Goal: Information Seeking & Learning: Learn about a topic

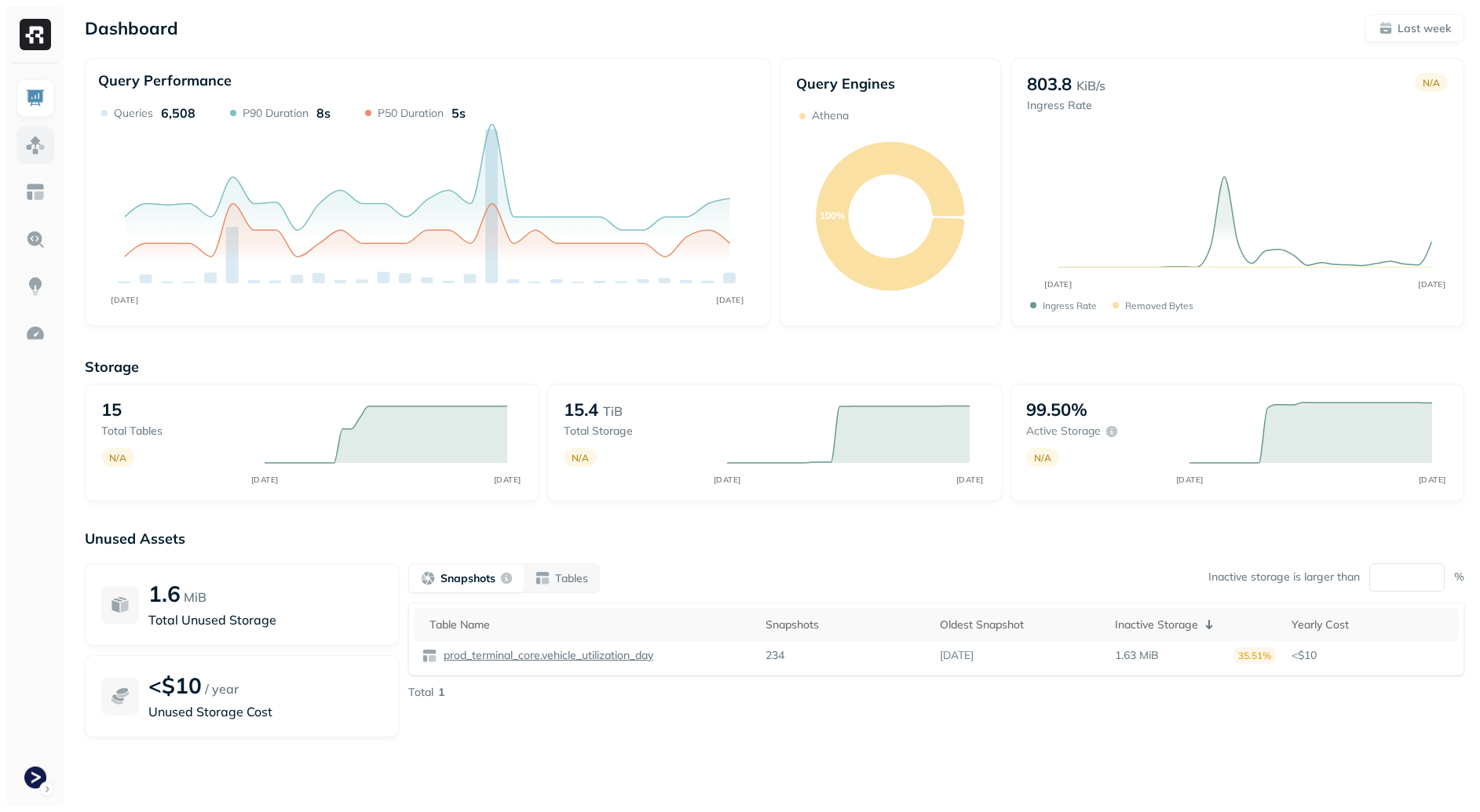
click at [42, 139] on img at bounding box center [36, 146] width 20 height 20
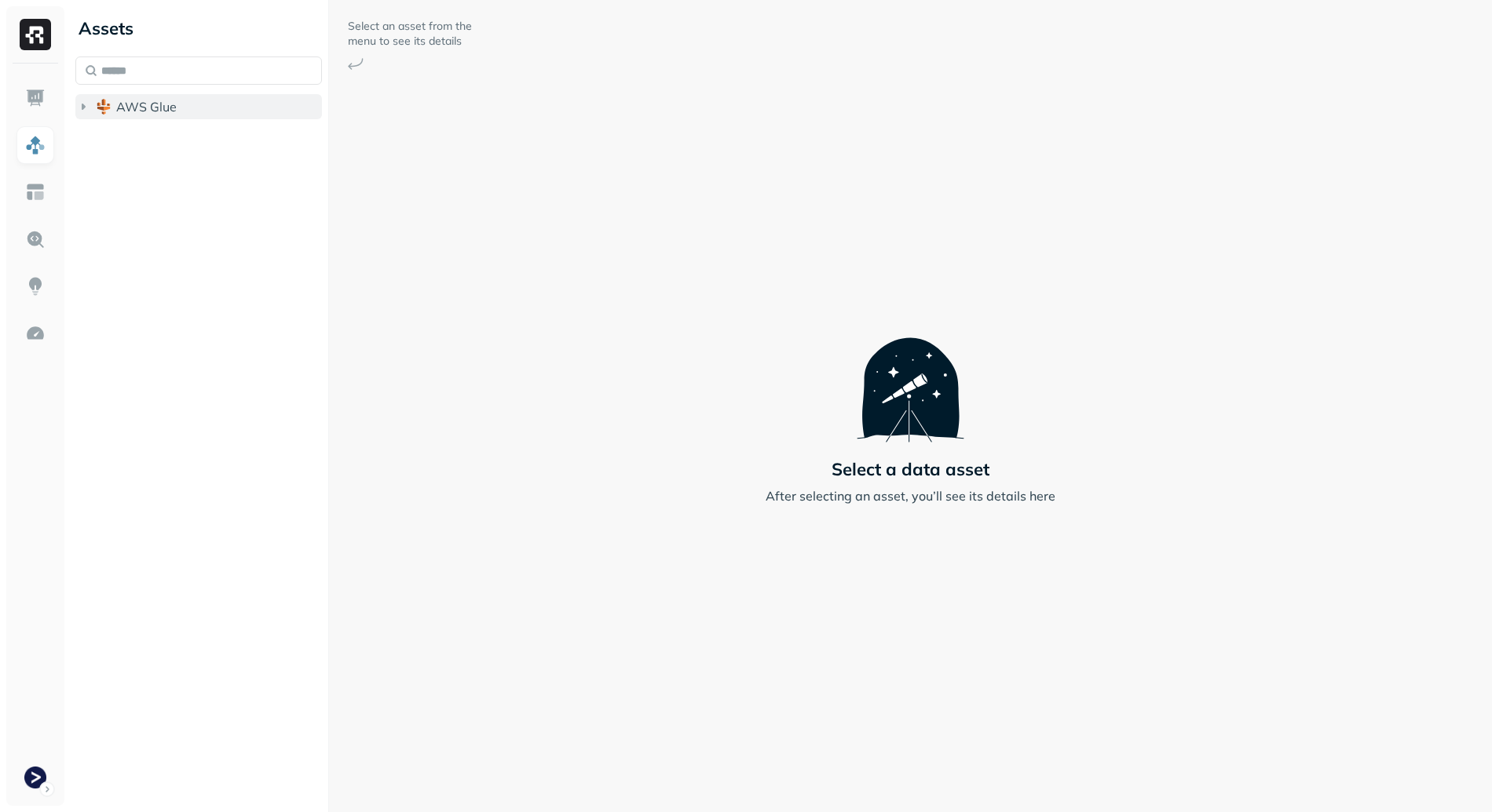
click at [126, 107] on span "AWS Glue" at bounding box center [146, 106] width 60 height 15
click at [177, 146] on button "prod_terminal_core" at bounding box center [207, 137] width 232 height 26
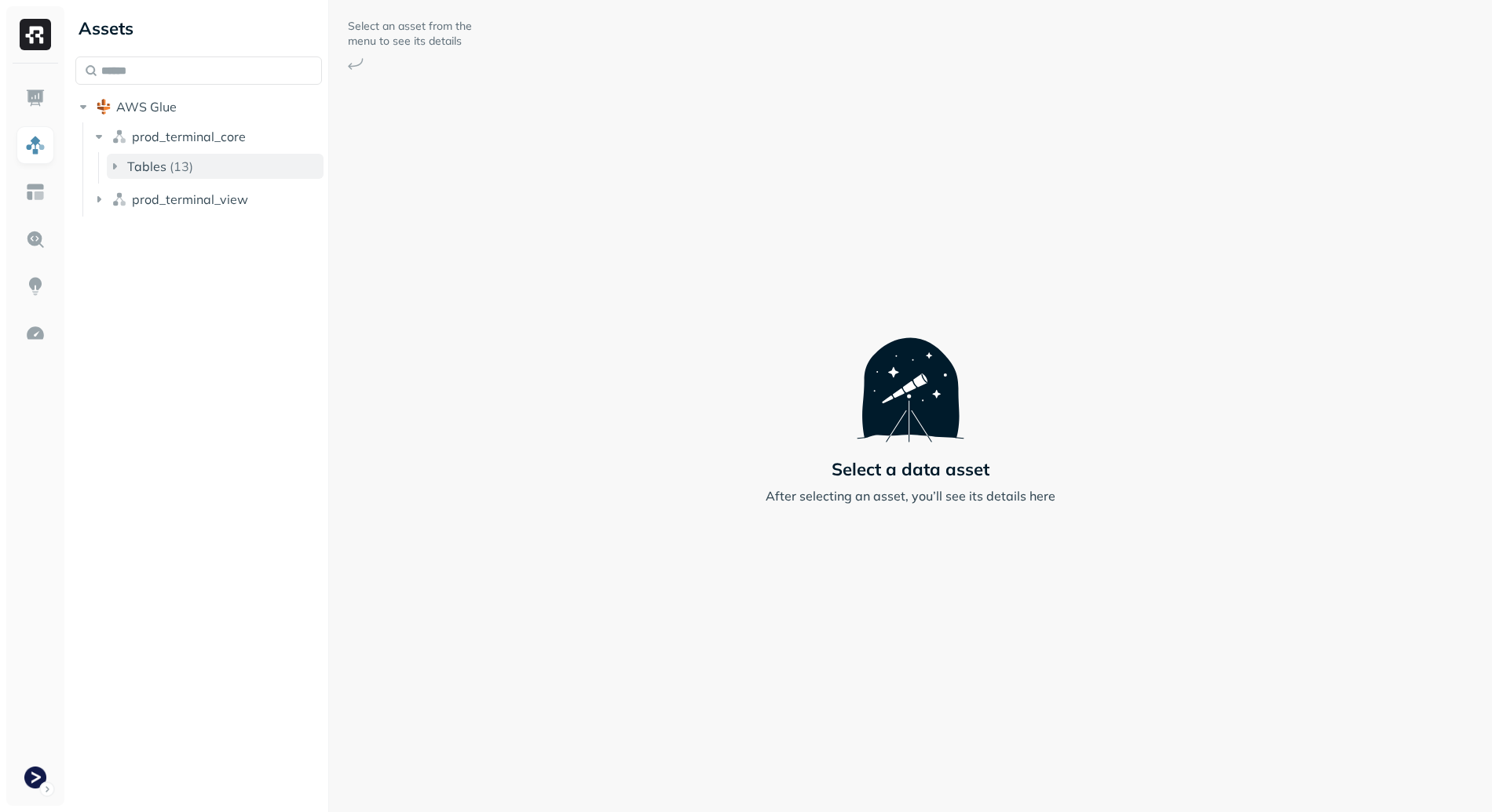
click at [207, 171] on button "Tables ( 13 )" at bounding box center [215, 167] width 216 height 26
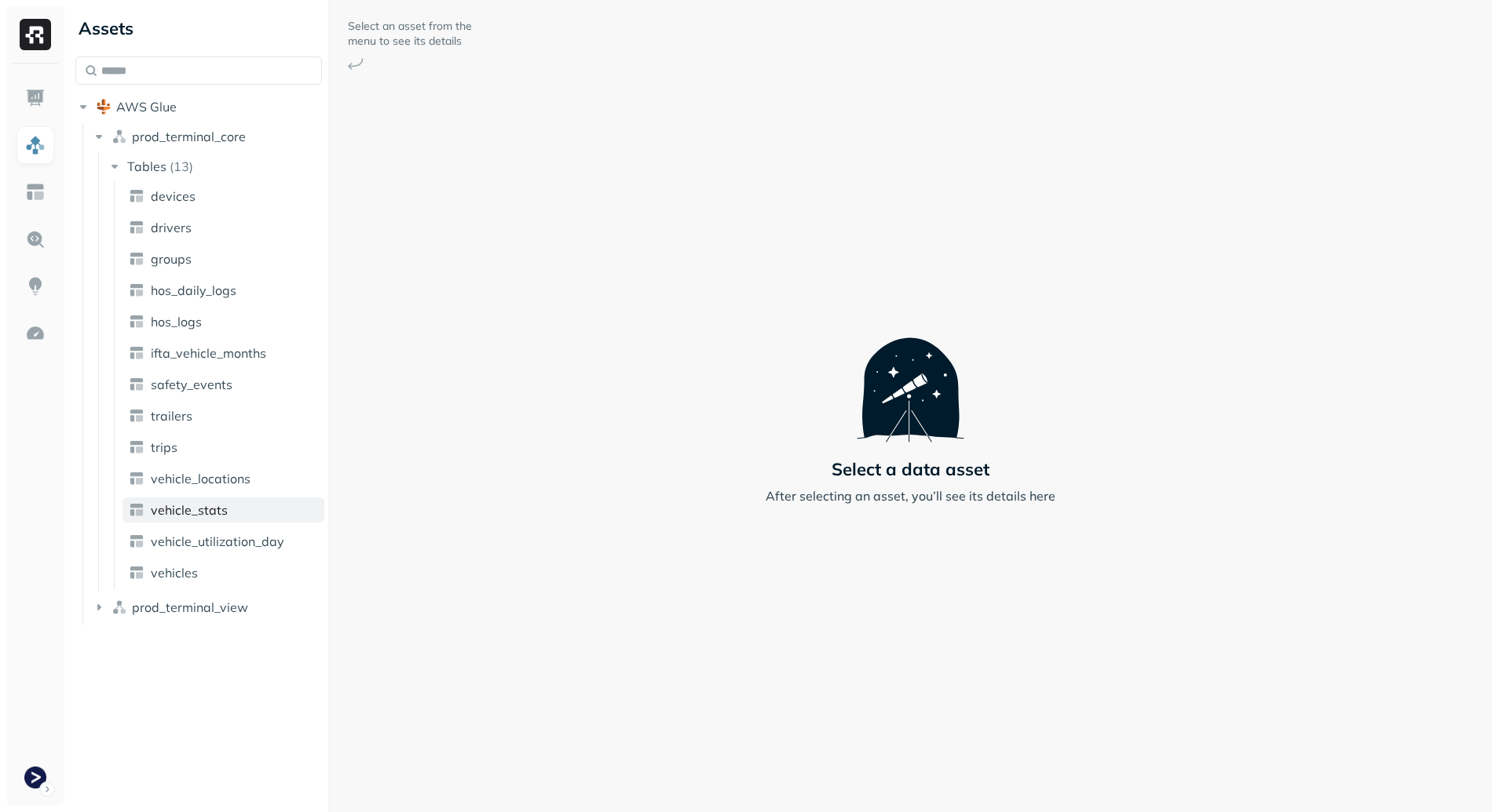
click at [237, 510] on link "vehicle_stats" at bounding box center [223, 511] width 202 height 26
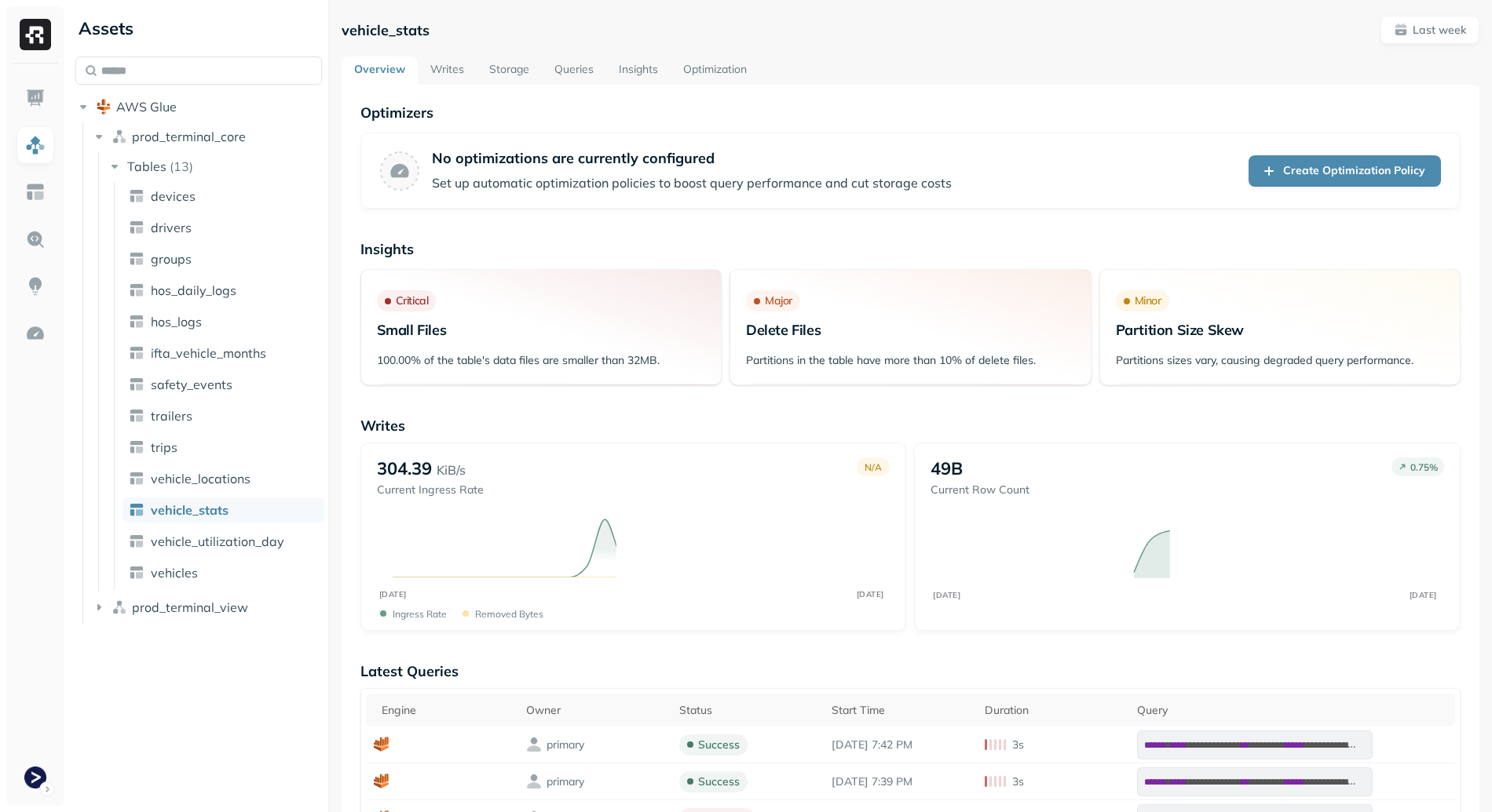
click at [503, 67] on link "Storage" at bounding box center [509, 70] width 66 height 28
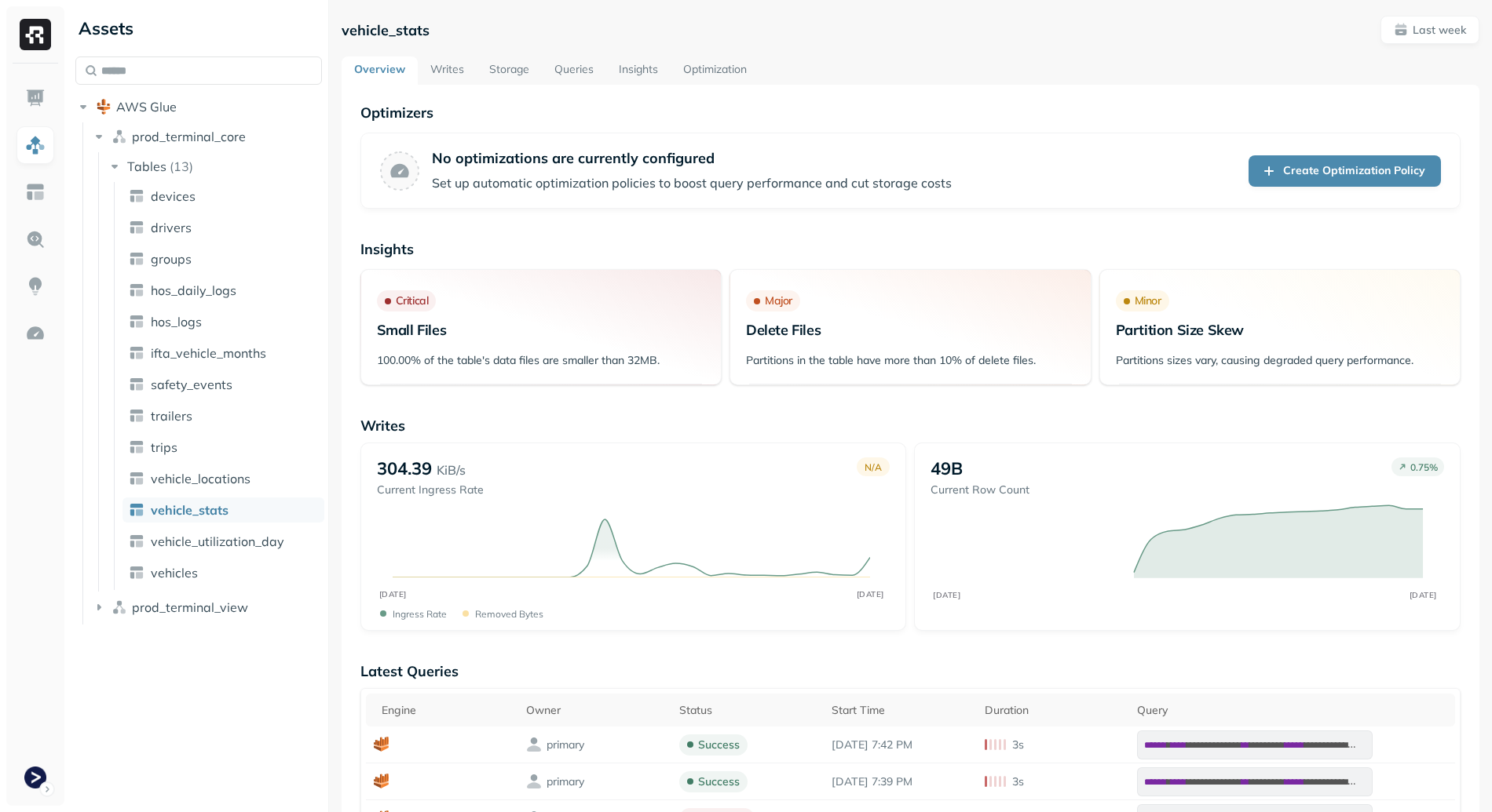
click at [503, 68] on link "Storage" at bounding box center [509, 70] width 66 height 28
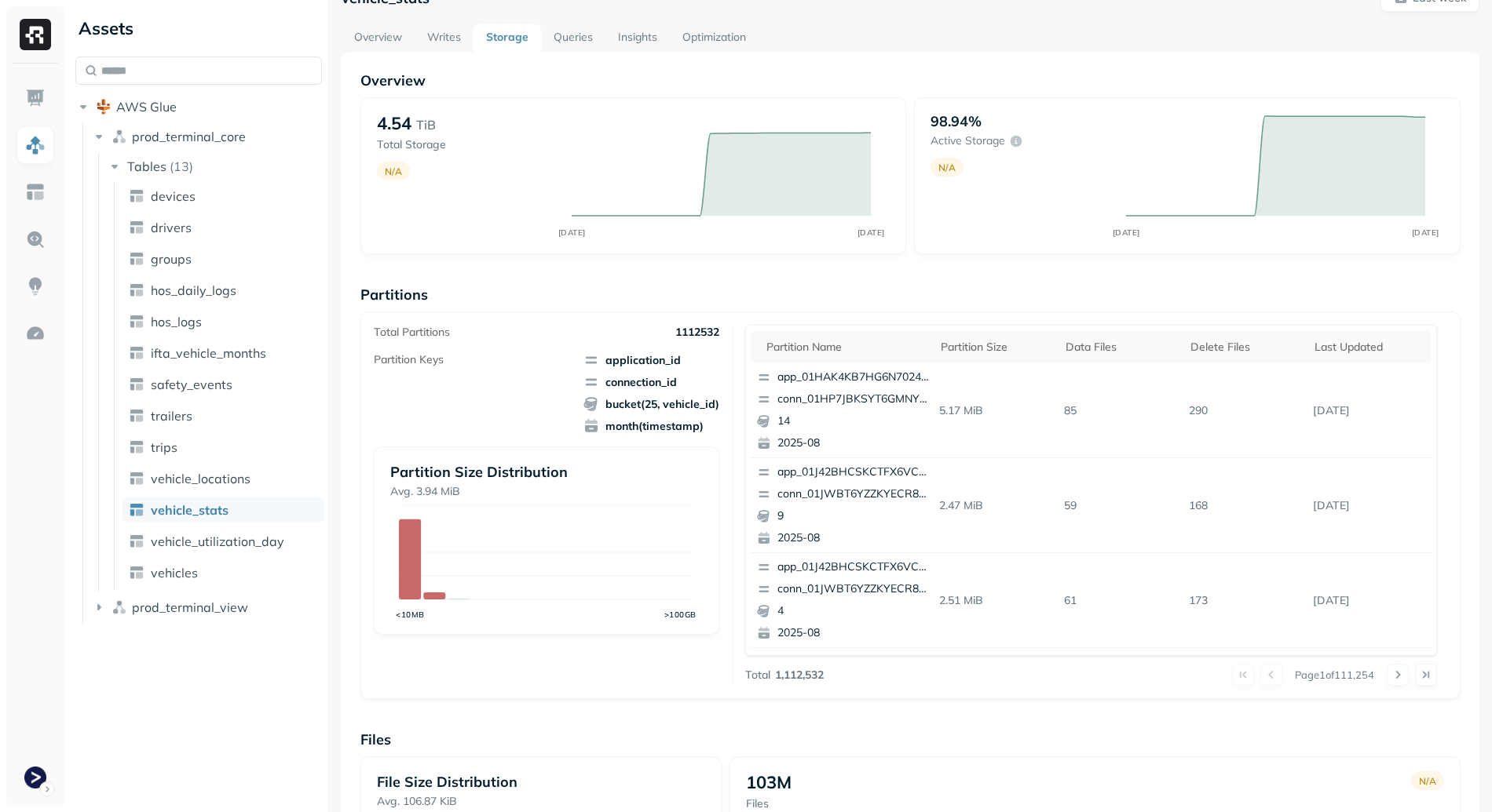
scroll to position [388, 0]
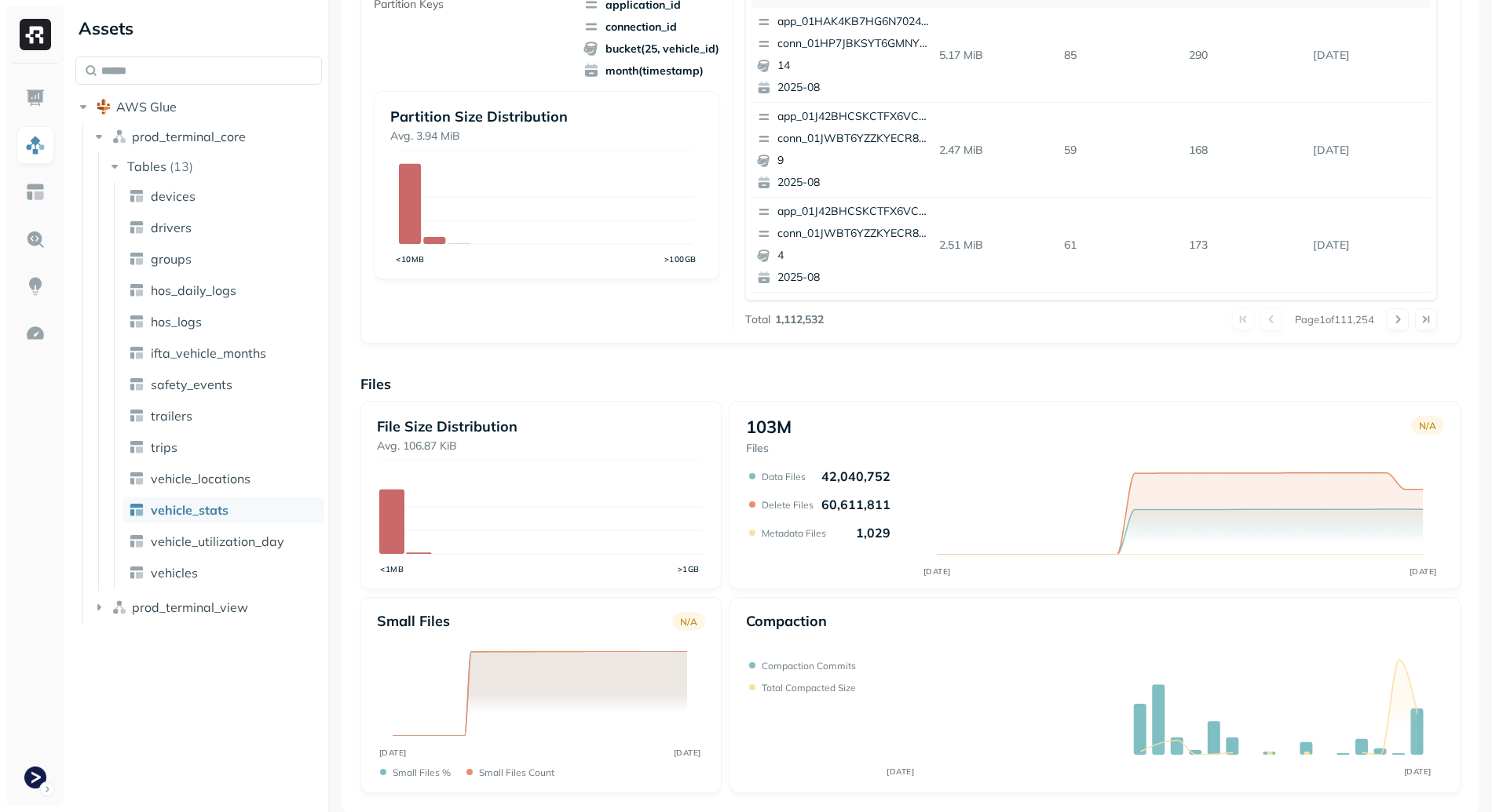
click at [464, 426] on p "File Size Distribution" at bounding box center [541, 426] width 328 height 18
click at [657, 438] on p "Avg. 106.87 KiB" at bounding box center [541, 446] width 328 height 15
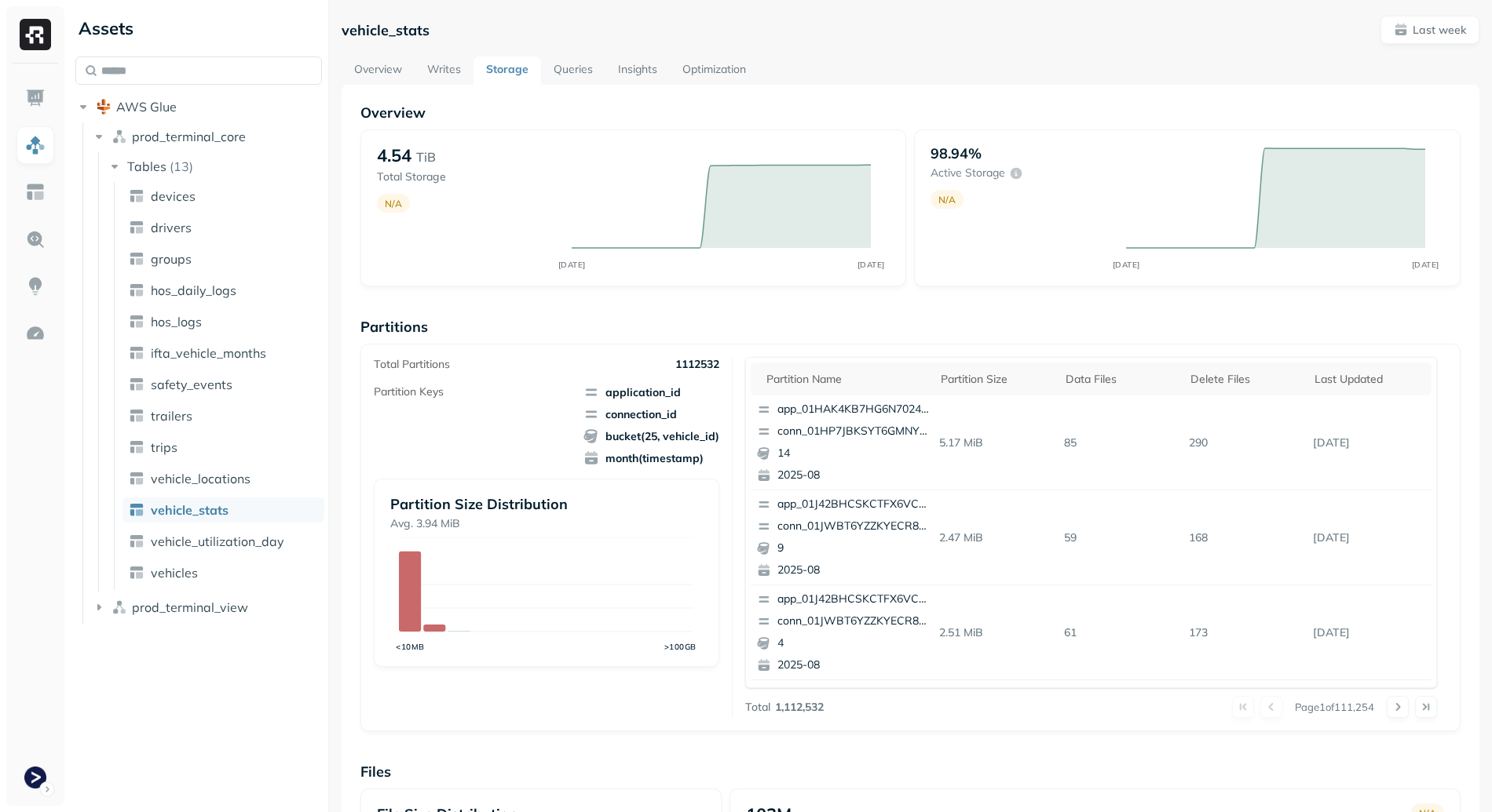
click at [634, 678] on div "Total Partitions 1112532 Partition Keys application_id connection_id bucket(25,…" at bounding box center [553, 538] width 359 height 361
click at [372, 73] on link "Overview" at bounding box center [378, 70] width 73 height 28
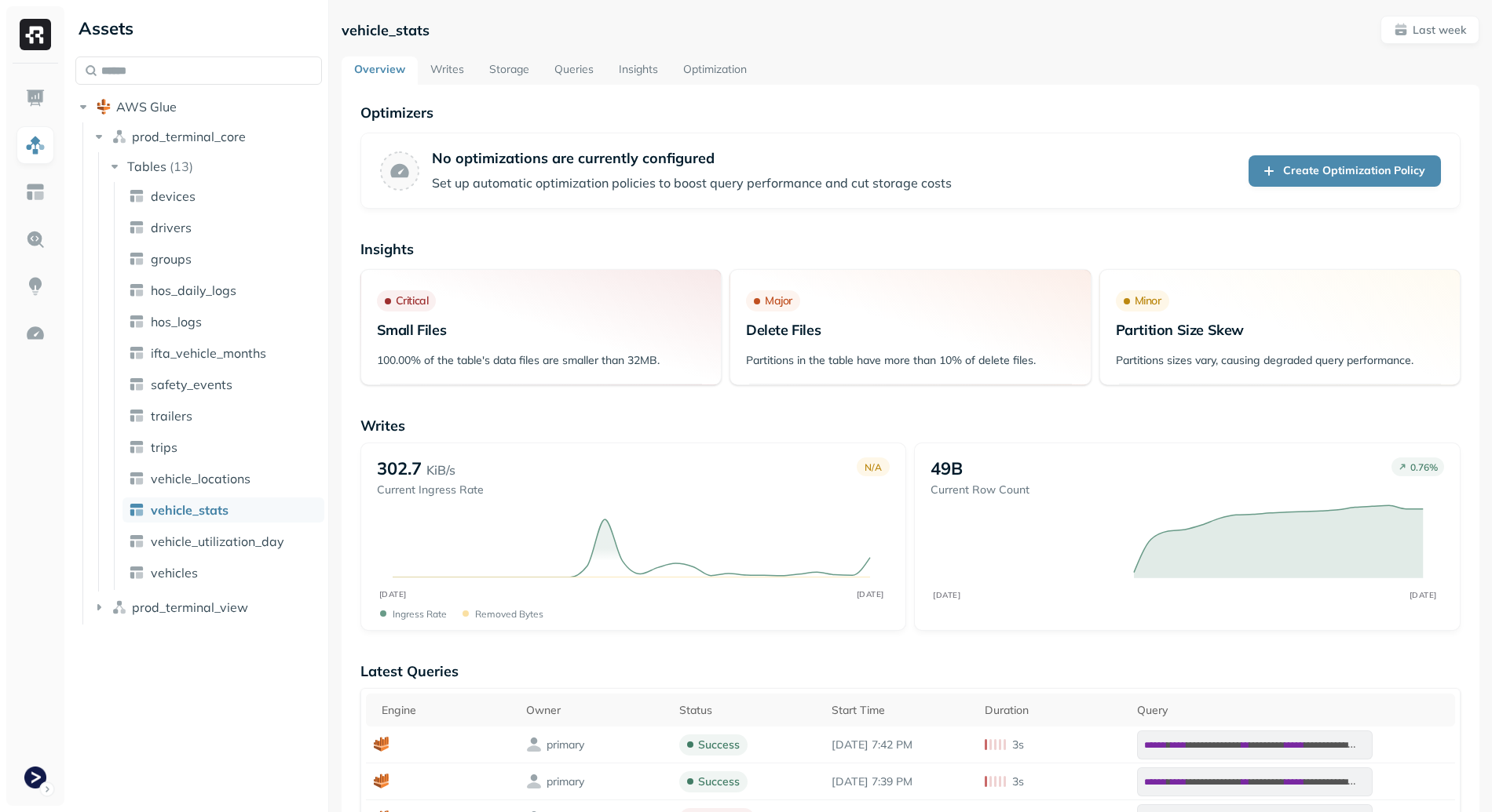
click at [514, 66] on link "Storage" at bounding box center [509, 70] width 66 height 28
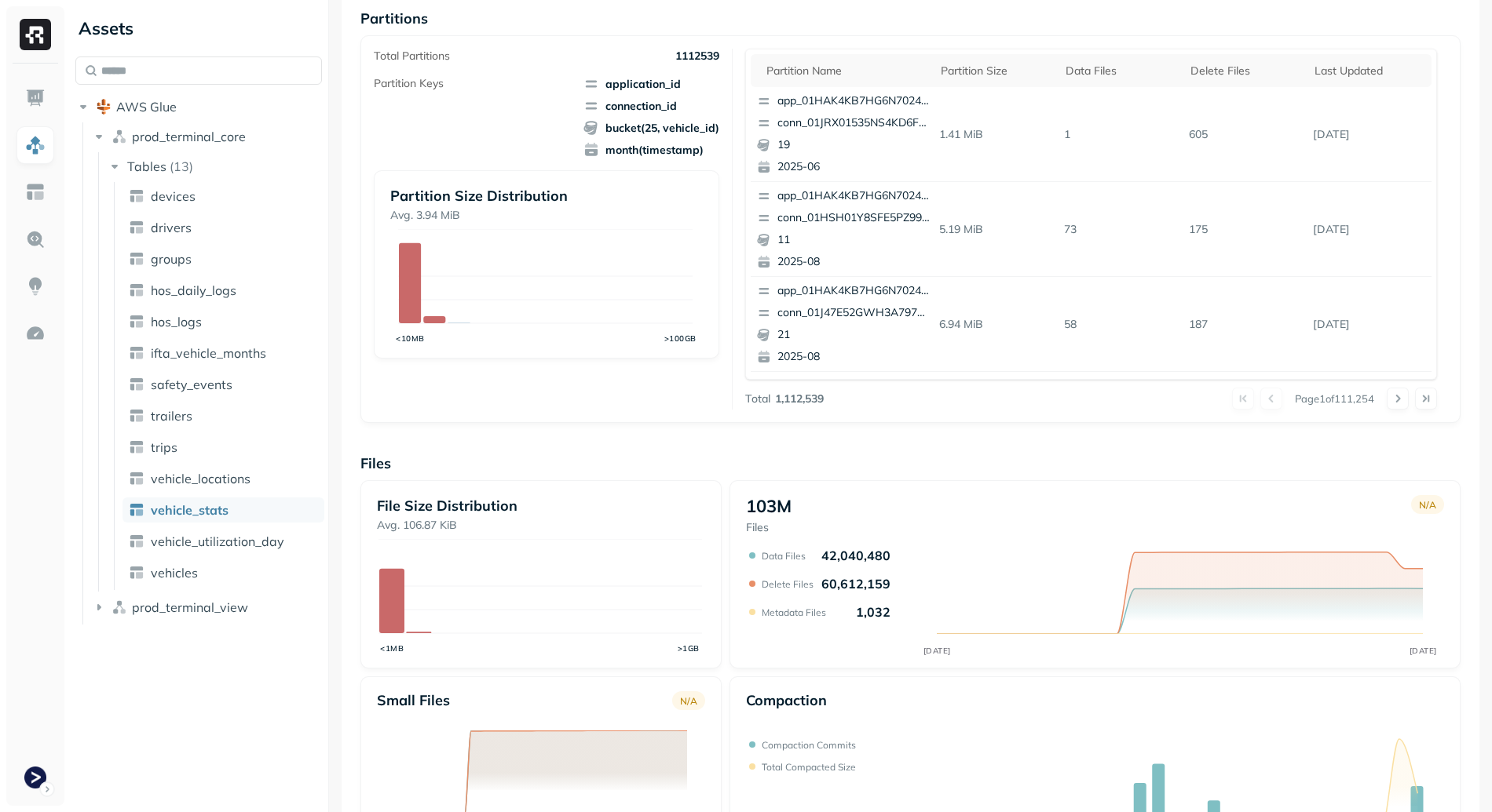
scroll to position [388, 0]
